Goal: Task Accomplishment & Management: Manage account settings

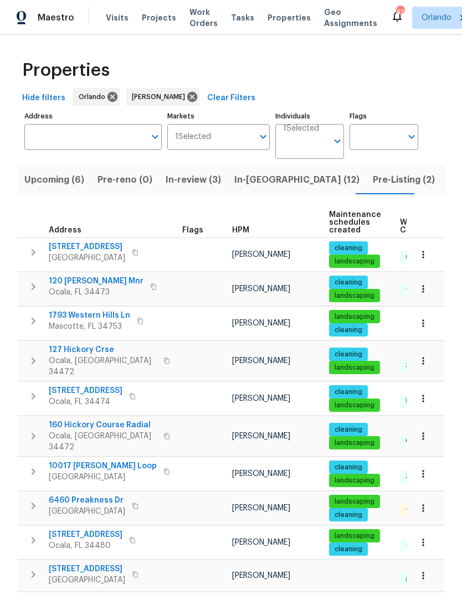
click at [27, 185] on span "Upcoming (6)" at bounding box center [54, 179] width 60 height 15
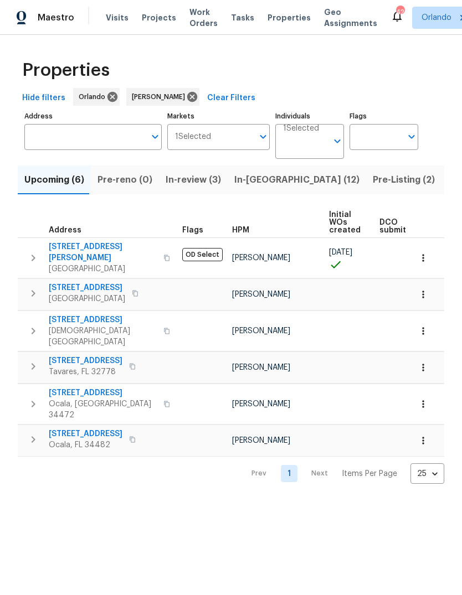
click at [277, 168] on button "In-reno (12)" at bounding box center [296, 179] width 138 height 29
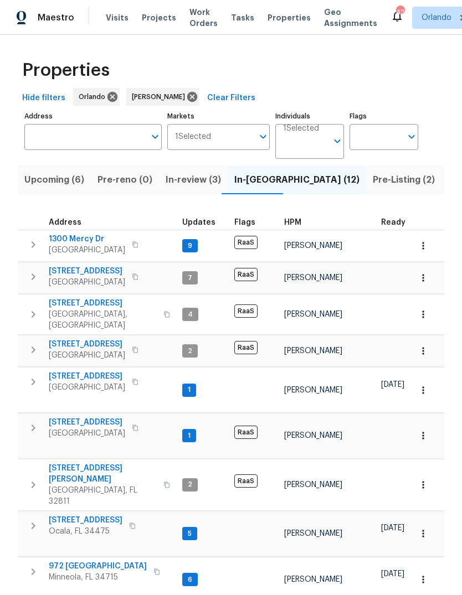
click at [55, 372] on span "[STREET_ADDRESS]" at bounding box center [87, 376] width 76 height 11
click at [63, 515] on span "6300 NW 13th Ave" at bounding box center [86, 520] width 74 height 11
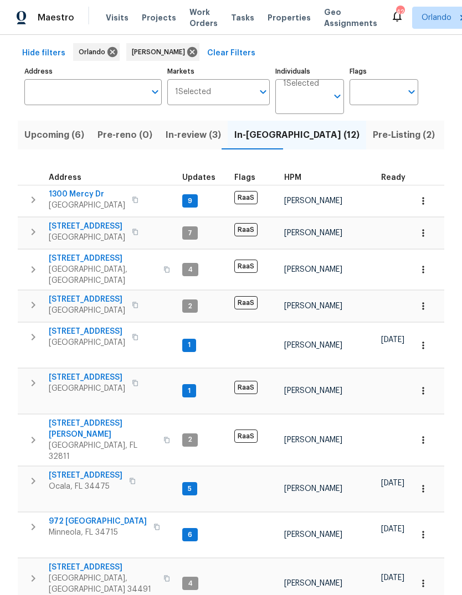
scroll to position [44, 0]
click at [67, 516] on span "972 Forest Hill Dr" at bounding box center [98, 521] width 98 height 11
click at [76, 80] on input "Address" at bounding box center [84, 93] width 121 height 26
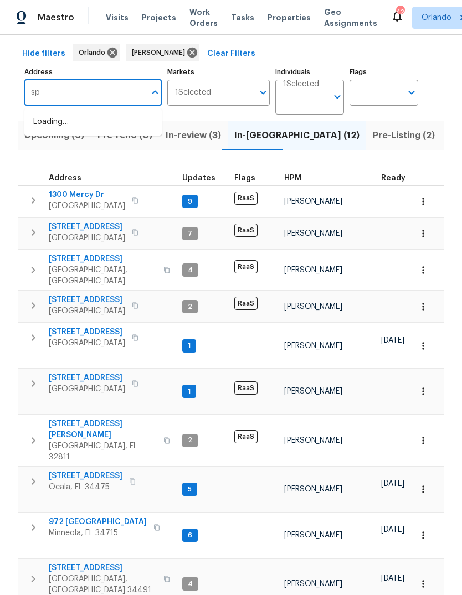
type input "s"
type input "6"
type input "9 spring loop"
click at [66, 113] on li "9 Spring Loop Cir Ocala FL 34472" at bounding box center [92, 122] width 137 height 18
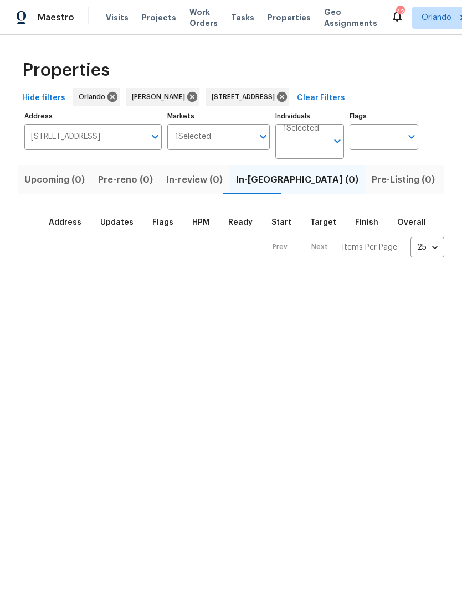
click at [441, 191] on button "Listed (1)" at bounding box center [467, 179] width 53 height 29
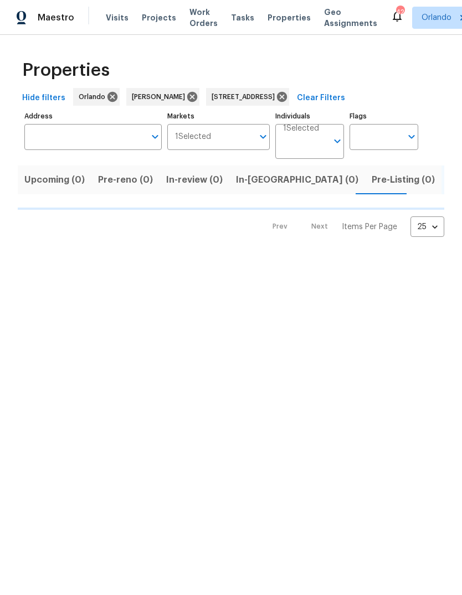
type input "9 Spring Loop Cir Ocala FL 34472"
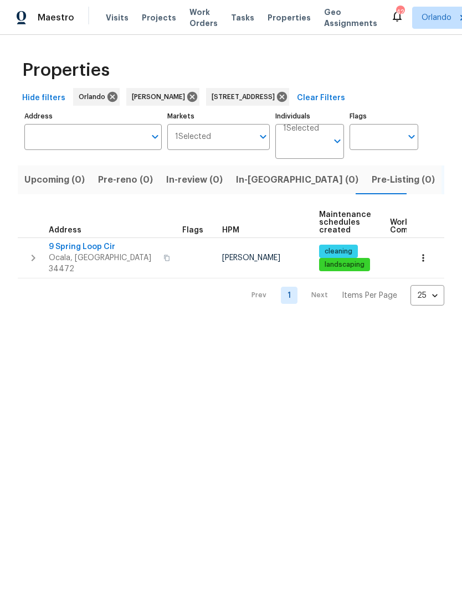
type input "9 Spring Loop Cir Ocala FL 34472"
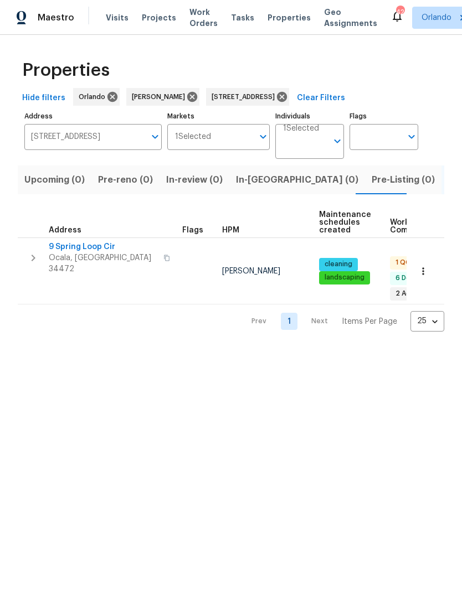
click at [414, 261] on button "button" at bounding box center [423, 271] width 24 height 24
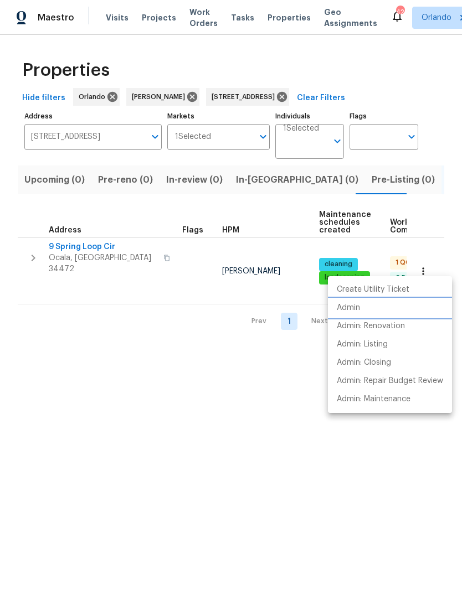
click at [370, 307] on li "Admin" at bounding box center [390, 308] width 124 height 18
click at [371, 498] on div at bounding box center [231, 297] width 462 height 595
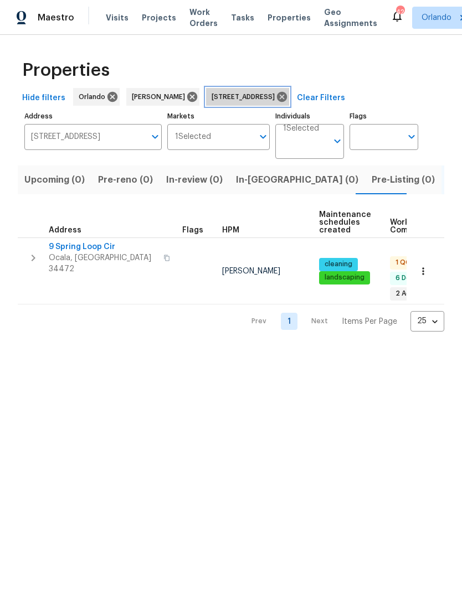
click at [288, 91] on icon at bounding box center [282, 97] width 12 height 12
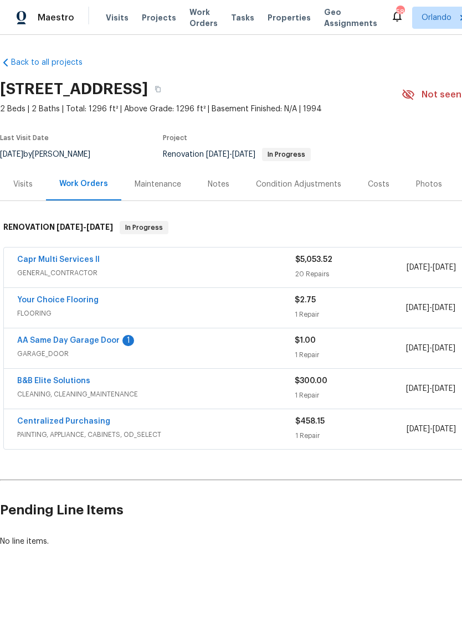
click at [36, 344] on link "AA Same Day Garage Door" at bounding box center [68, 340] width 102 height 8
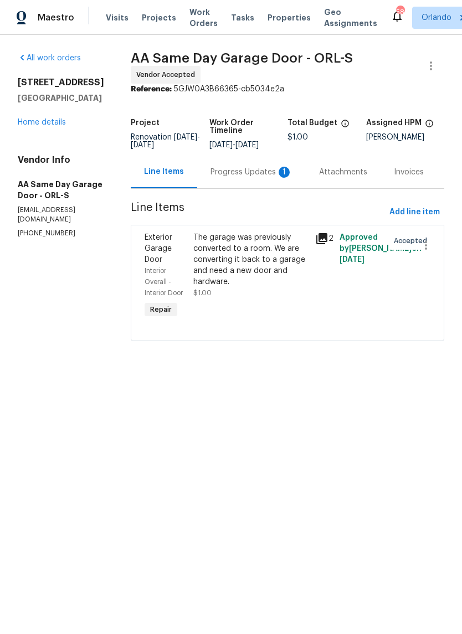
click at [30, 119] on link "Home details" at bounding box center [42, 122] width 48 height 8
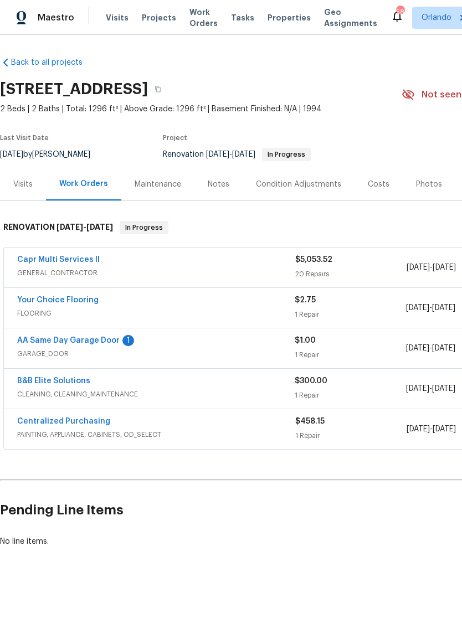
click at [208, 183] on div "Notes" at bounding box center [219, 184] width 22 height 11
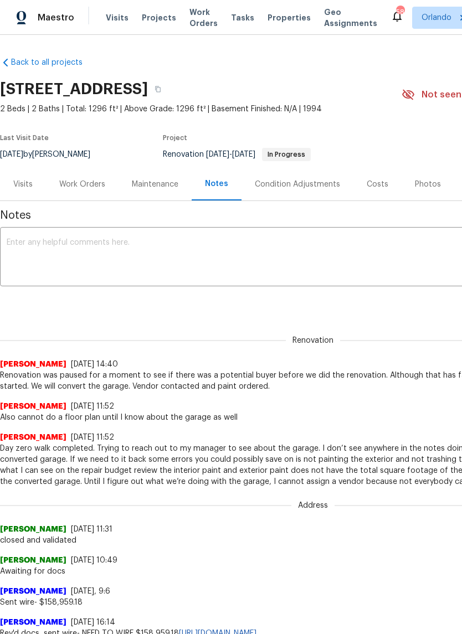
click at [75, 254] on textarea at bounding box center [313, 257] width 612 height 39
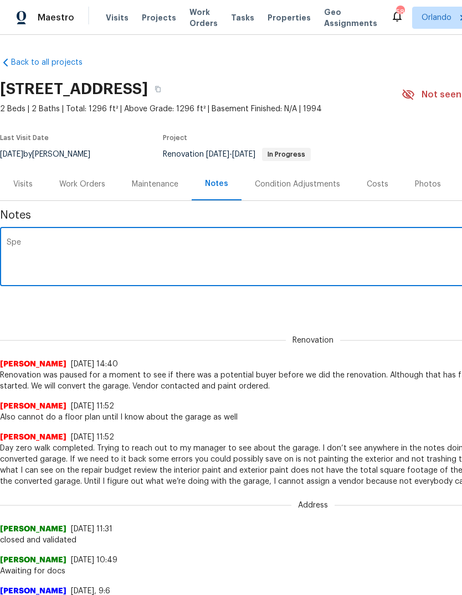
type textarea "Sp"
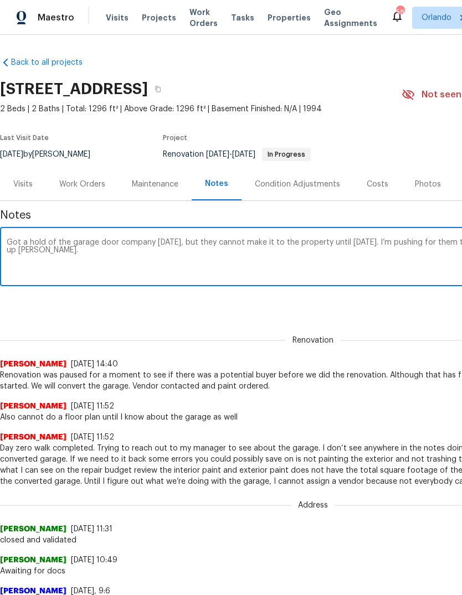
type textarea "Got a hold of the garage door company [DATE], but they cannot make it to the pr…"
click at [397, 309] on div "Renovation (current) f00e2719-76d0-41cb-b4f7-99abb7284d41 ​ Add" at bounding box center [312, 303] width 625 height 20
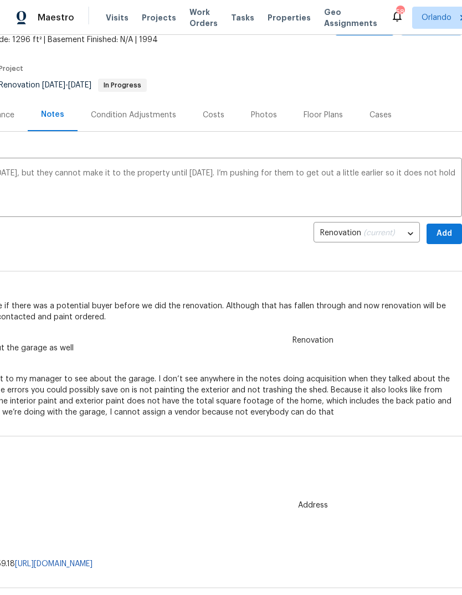
scroll to position [71, 164]
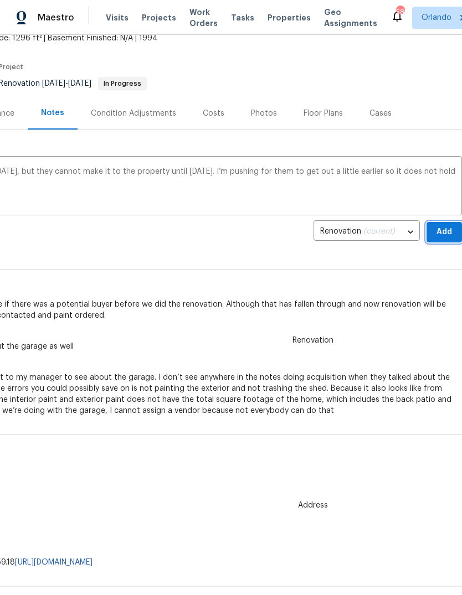
click at [441, 235] on span "Add" at bounding box center [444, 232] width 18 height 14
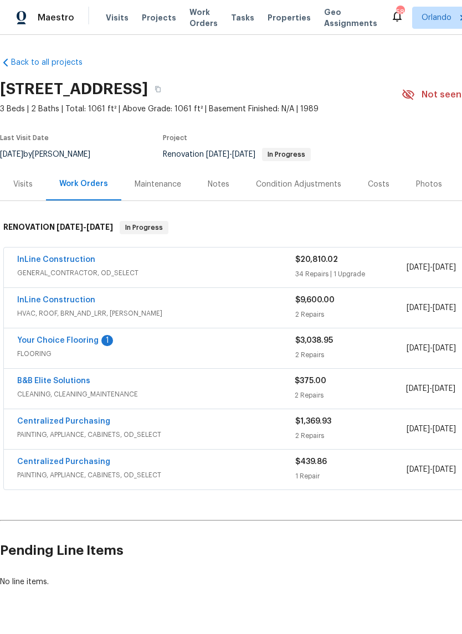
click at [225, 185] on div "Notes" at bounding box center [219, 184] width 22 height 11
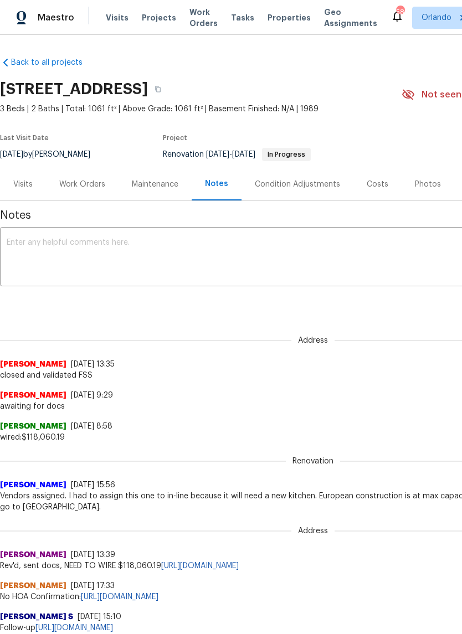
click at [263, 251] on textarea at bounding box center [313, 257] width 612 height 39
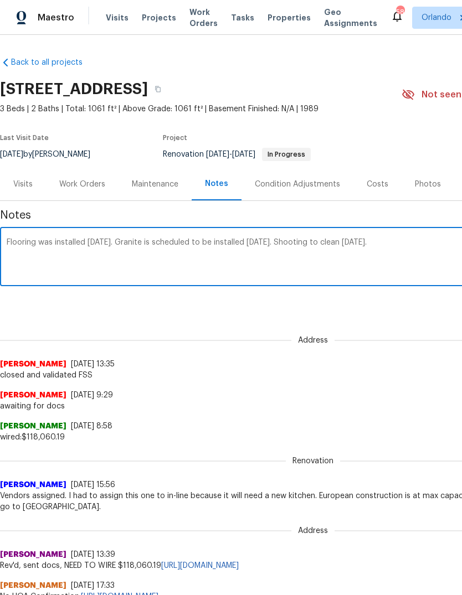
type textarea "Flooring was installed last Friday. Granite is scheduled to be installed tomorr…"
click at [396, 302] on div "Renovation (current) a0580d54-0938-46d9-b2c5-02e585156d8a ​ Add" at bounding box center [312, 303] width 625 height 20
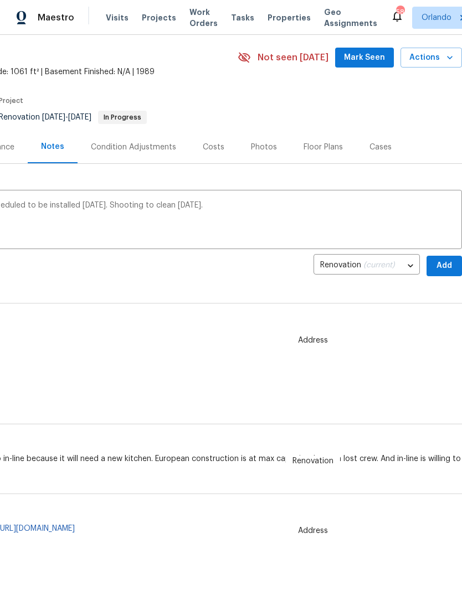
scroll to position [37, 164]
click at [439, 268] on span "Add" at bounding box center [444, 266] width 18 height 14
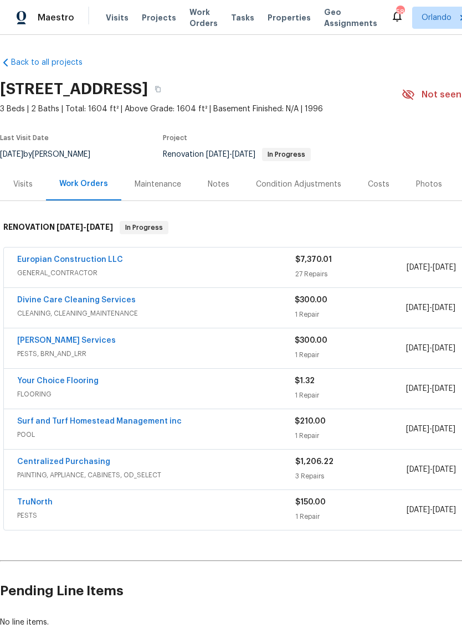
click at [230, 186] on div "Notes" at bounding box center [218, 184] width 48 height 33
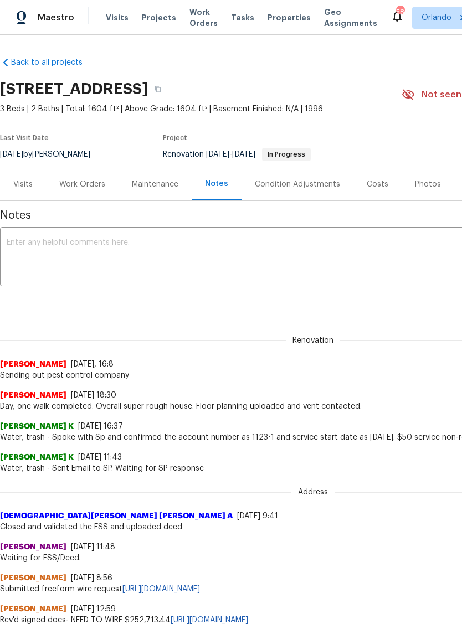
click at [58, 247] on textarea at bounding box center [313, 257] width 612 height 39
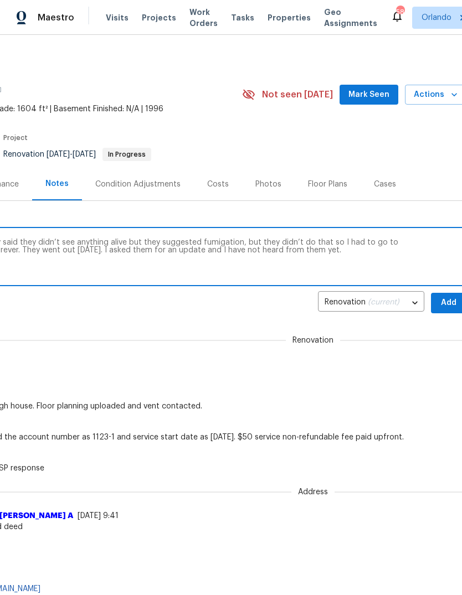
scroll to position [0, 159]
click at [390, 240] on textarea "First pest control company went out they said they didn’t see anything alive bu…" at bounding box center [153, 257] width 612 height 39
click at [389, 239] on textarea "First pest control company went out they said they didn’t see anything alive bu…" at bounding box center [153, 257] width 612 height 39
type textarea "First pest control company went out they said they didn’t see anything alive bu…"
click at [58, 361] on div "Caleb Hurst 7/31/25, 16:8" at bounding box center [153, 364] width 625 height 11
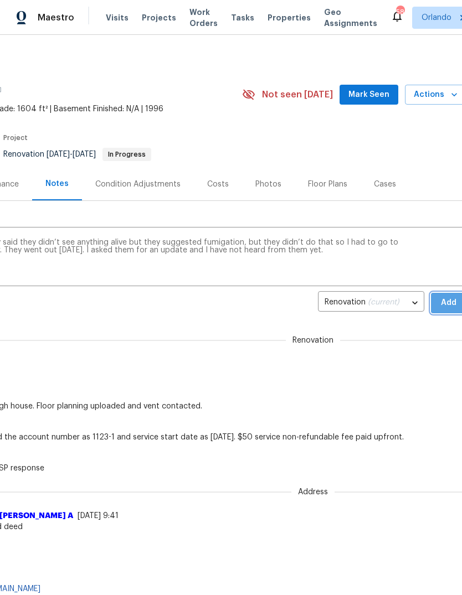
click at [448, 298] on span "Add" at bounding box center [448, 303] width 18 height 14
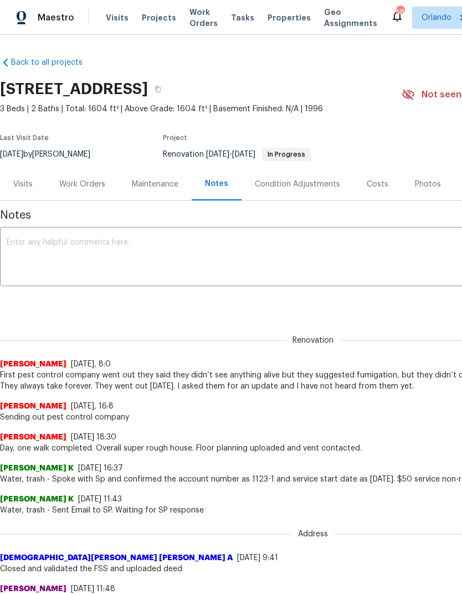
scroll to position [0, 0]
